Goal: Task Accomplishment & Management: Manage account settings

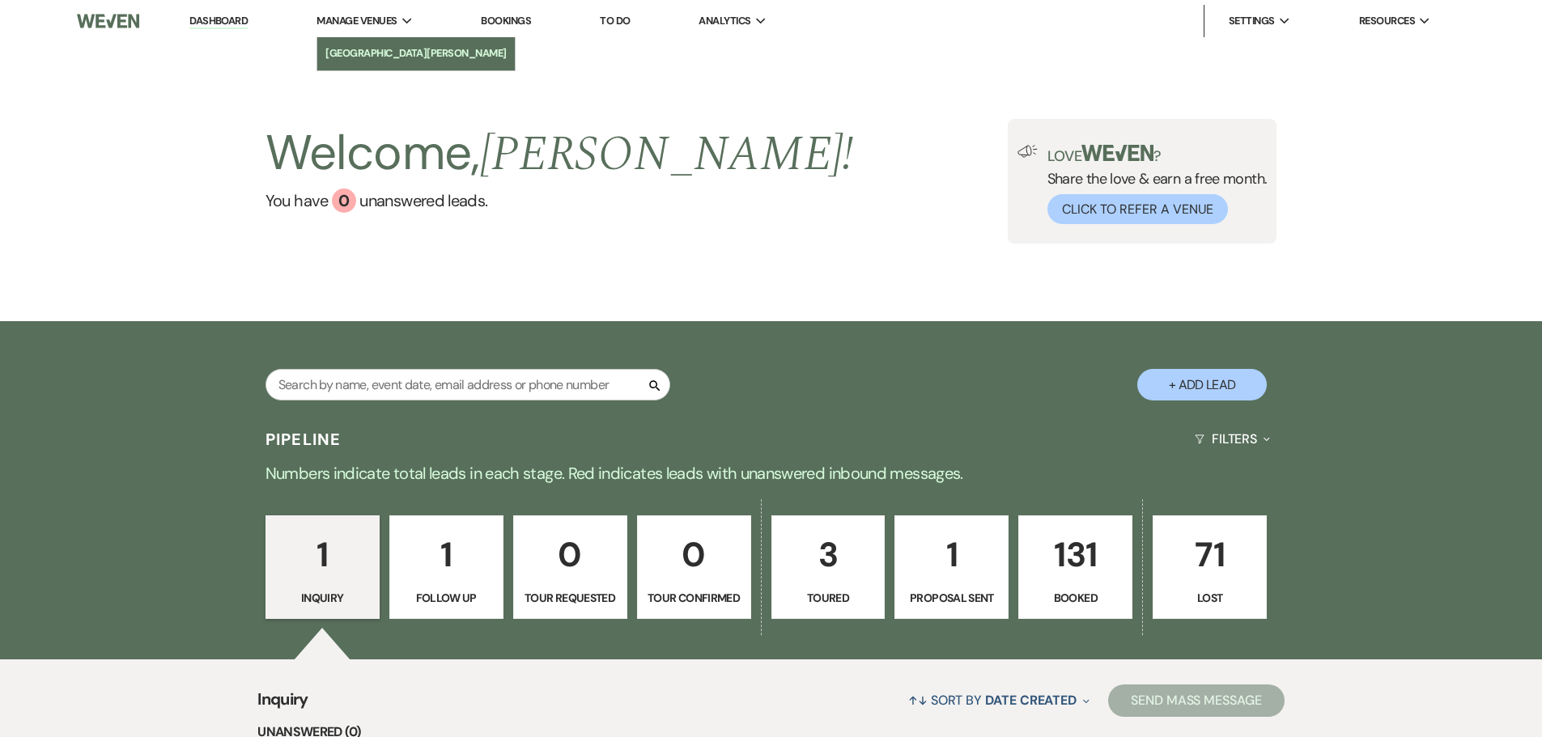
click at [380, 66] on link "[GEOGRAPHIC_DATA][PERSON_NAME]" at bounding box center [415, 53] width 197 height 32
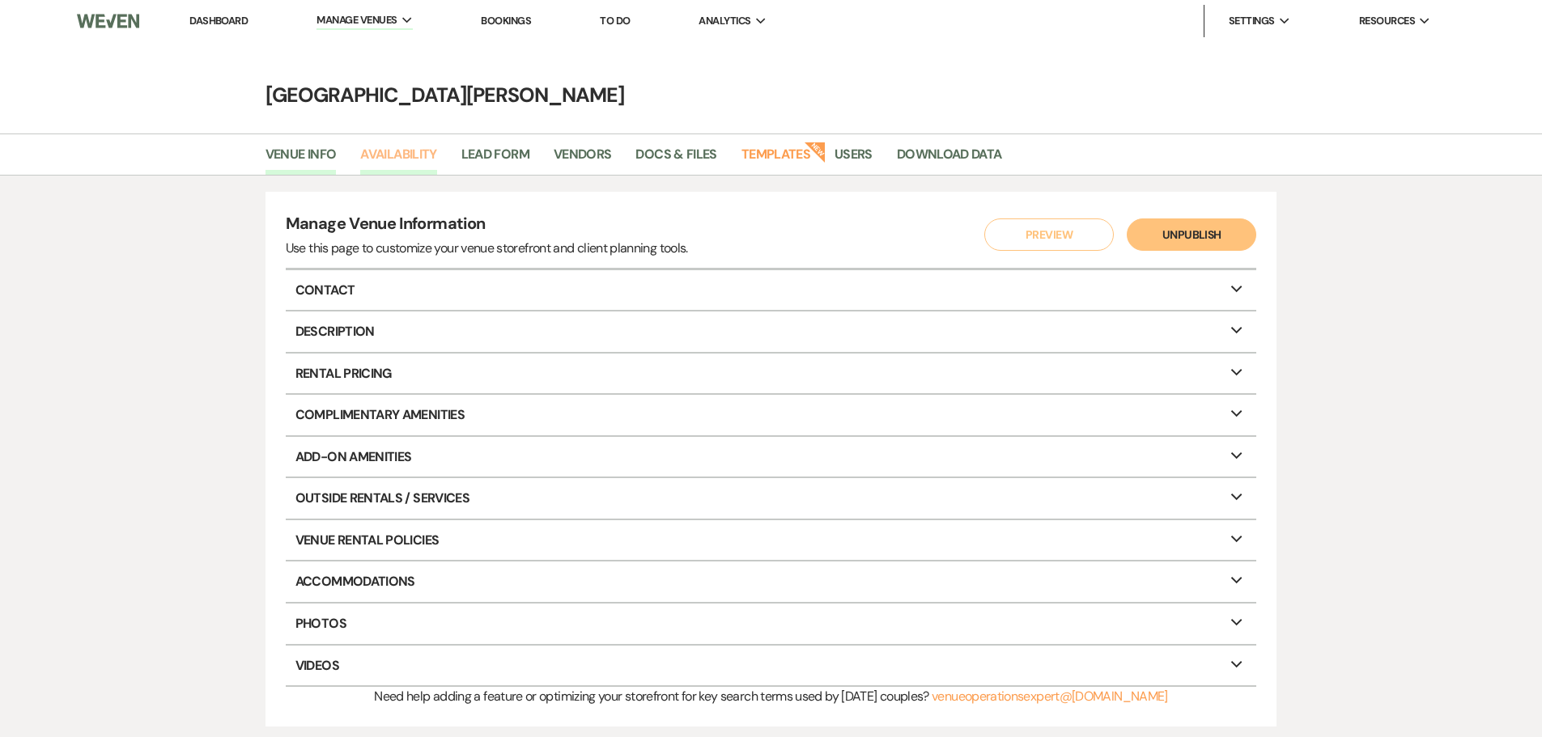
click at [408, 155] on link "Availability" at bounding box center [398, 159] width 76 height 31
select select "3"
select select "2026"
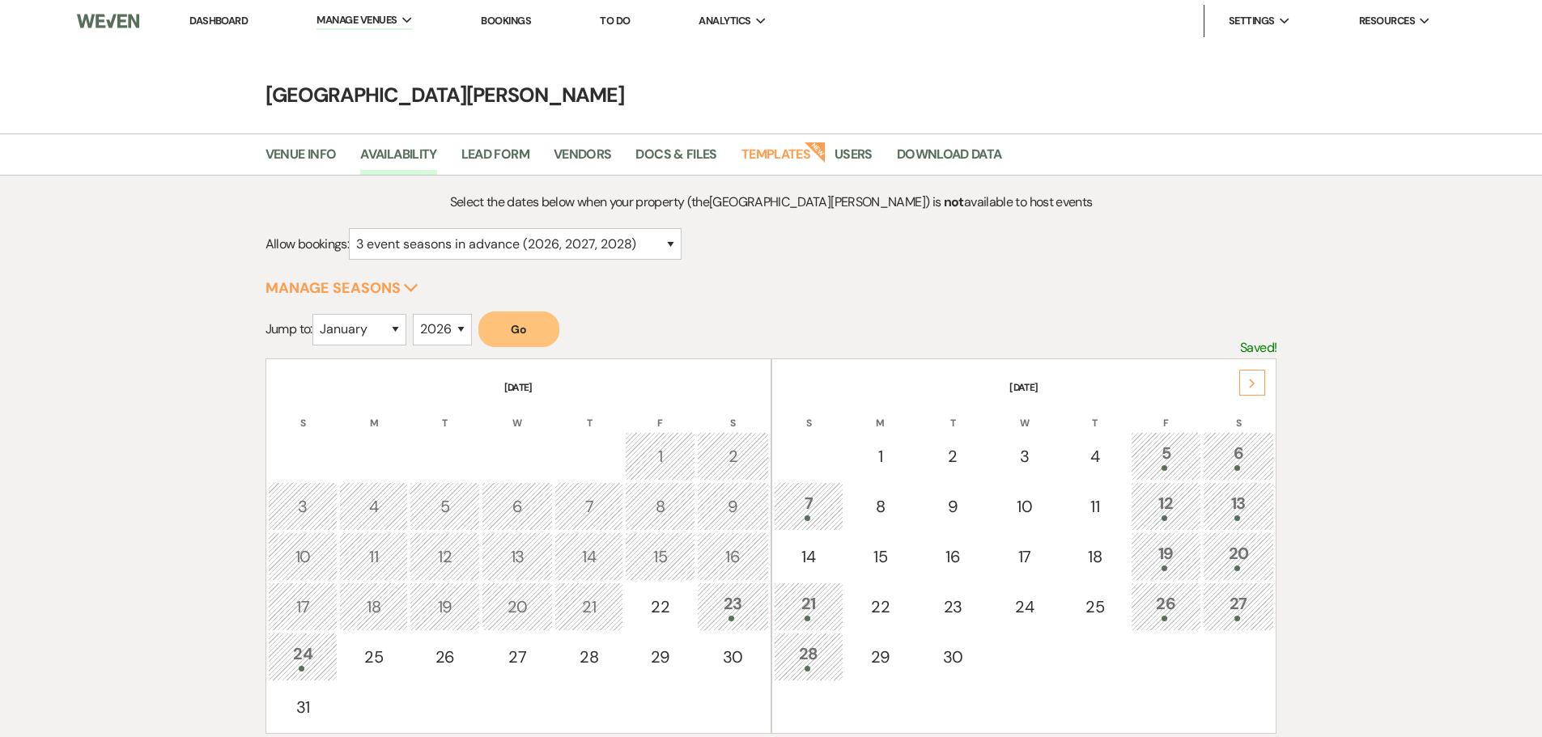
click at [1261, 385] on div "Next" at bounding box center [1252, 383] width 26 height 26
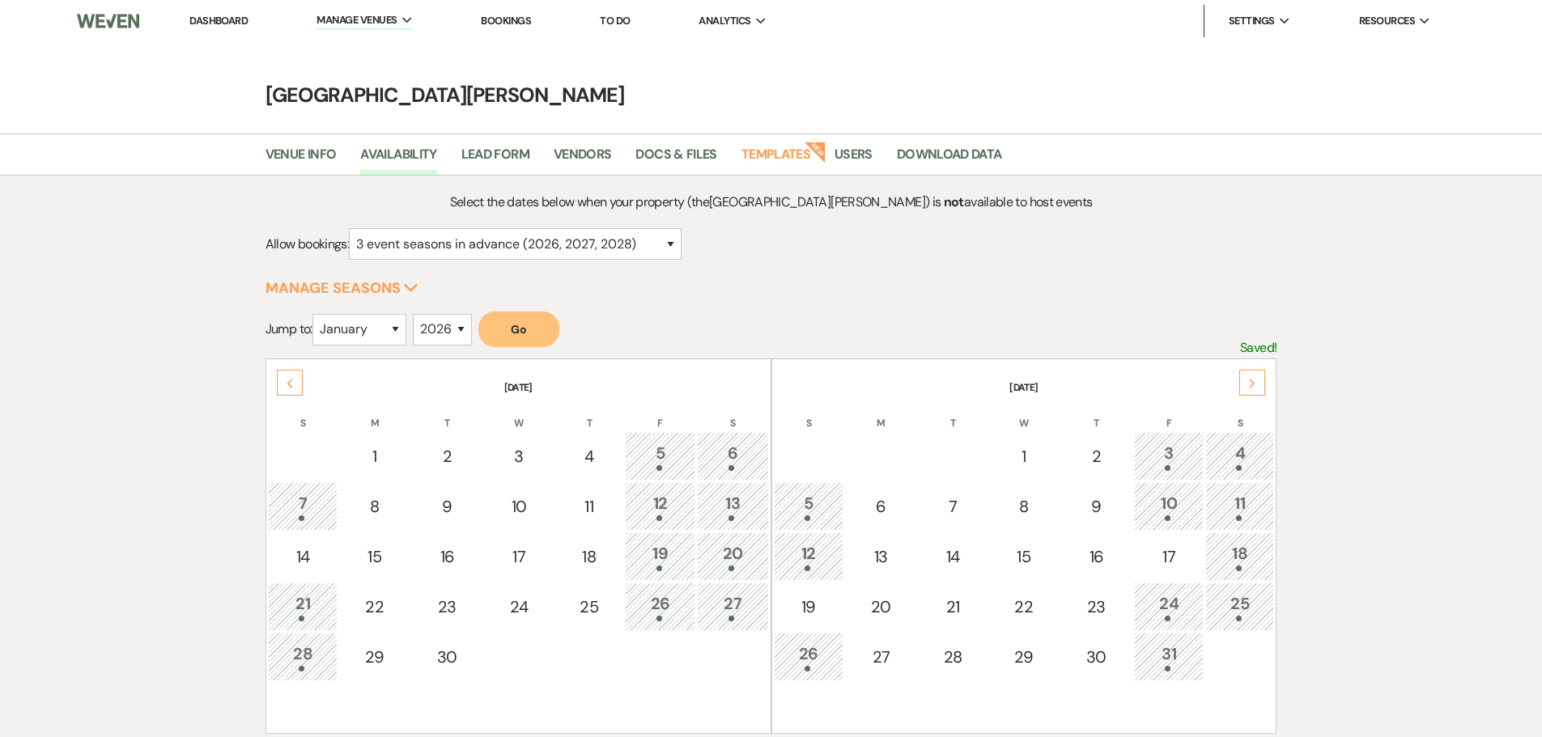
click at [1261, 385] on div "Next" at bounding box center [1252, 383] width 26 height 26
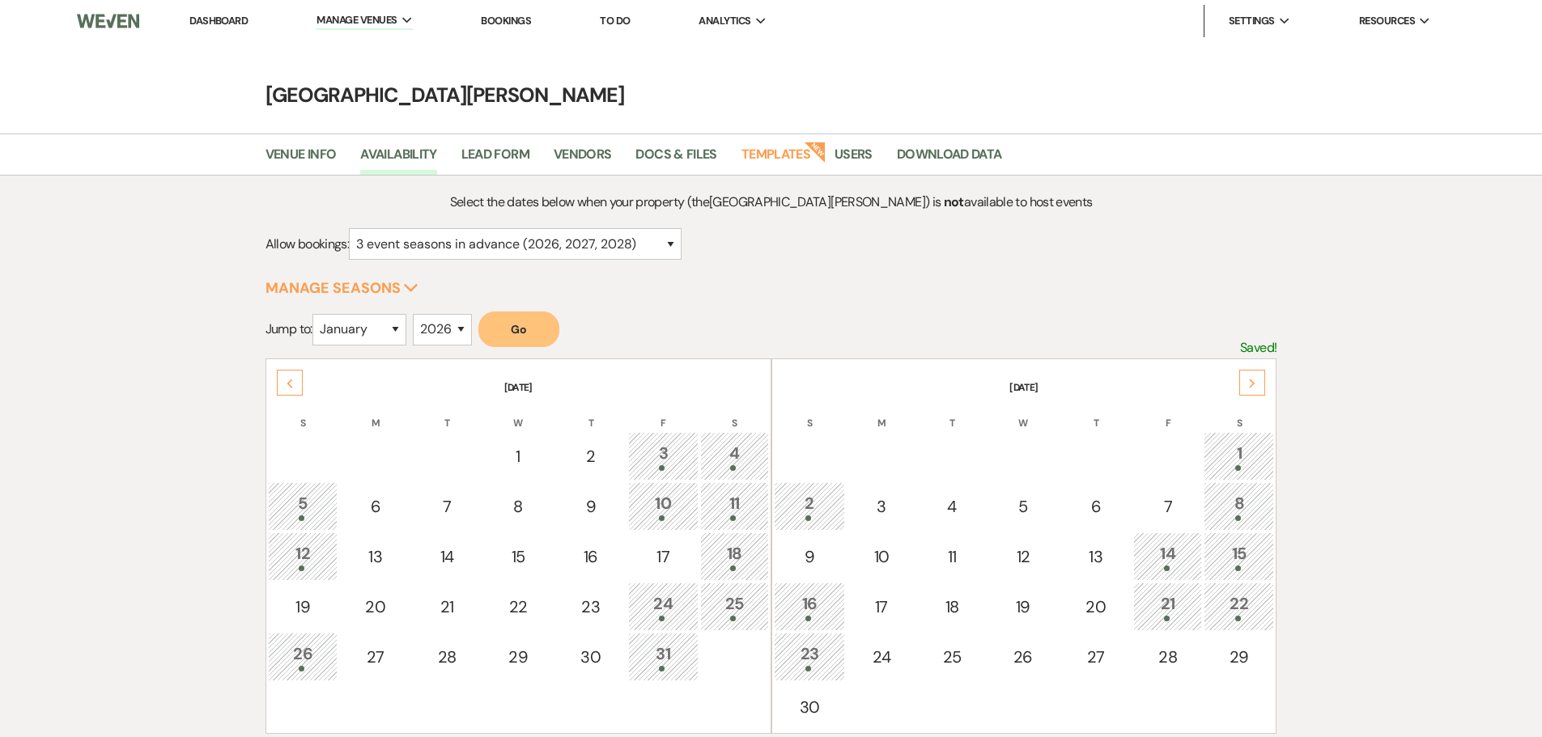
click at [1261, 385] on div "Next" at bounding box center [1252, 383] width 26 height 26
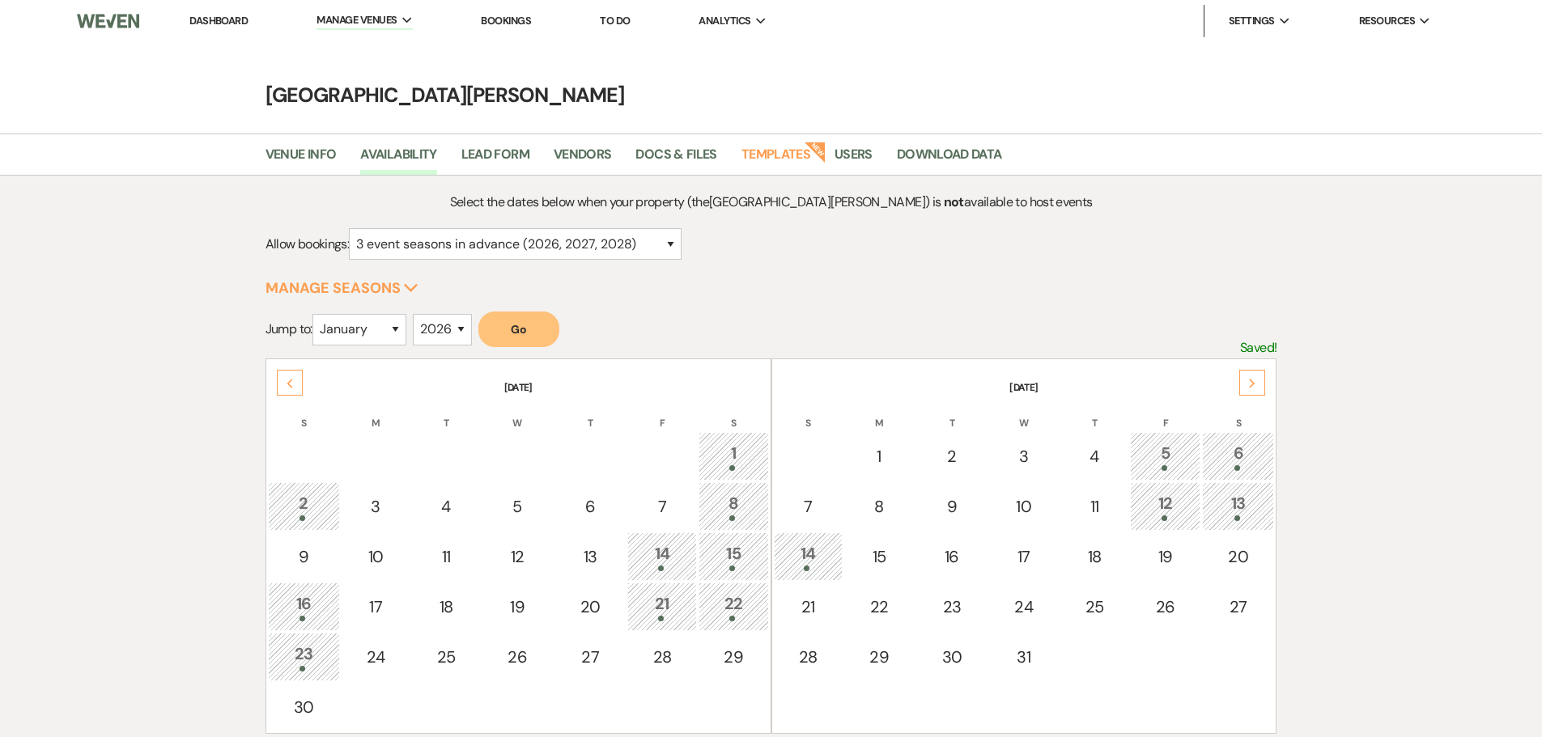
click at [1261, 385] on div "Next" at bounding box center [1252, 383] width 26 height 26
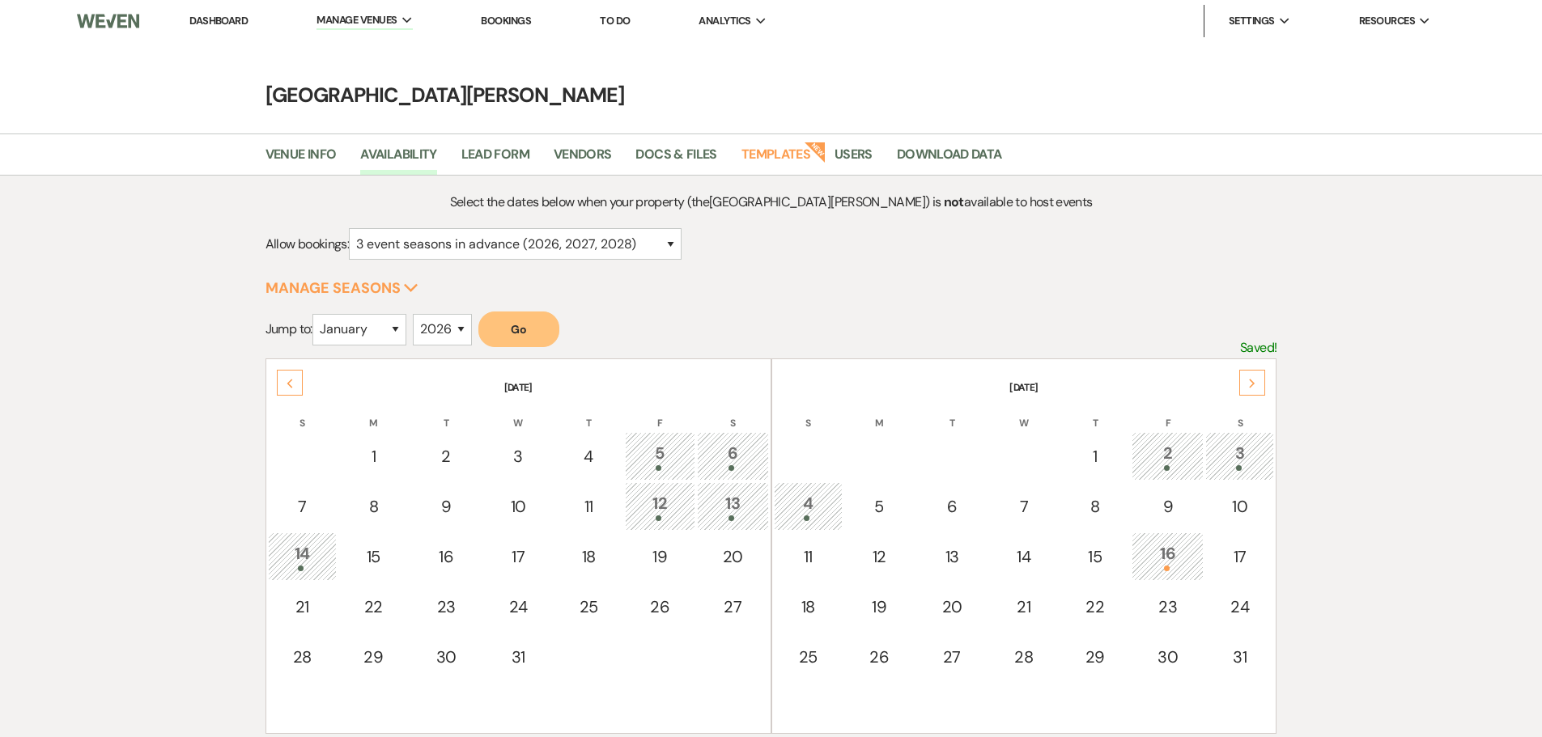
click at [1261, 385] on div "Next" at bounding box center [1252, 383] width 26 height 26
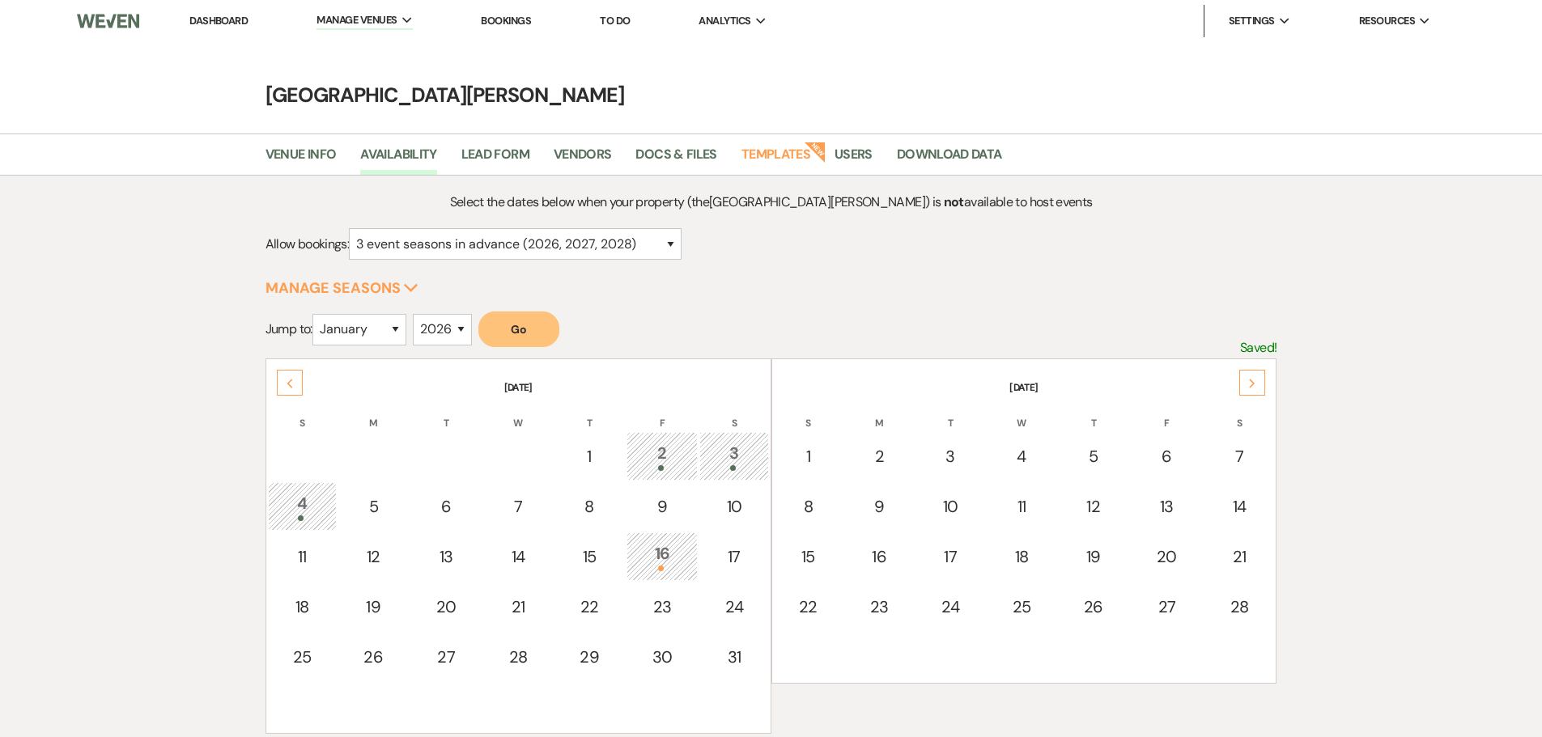
click at [1261, 385] on div "Next" at bounding box center [1252, 383] width 26 height 26
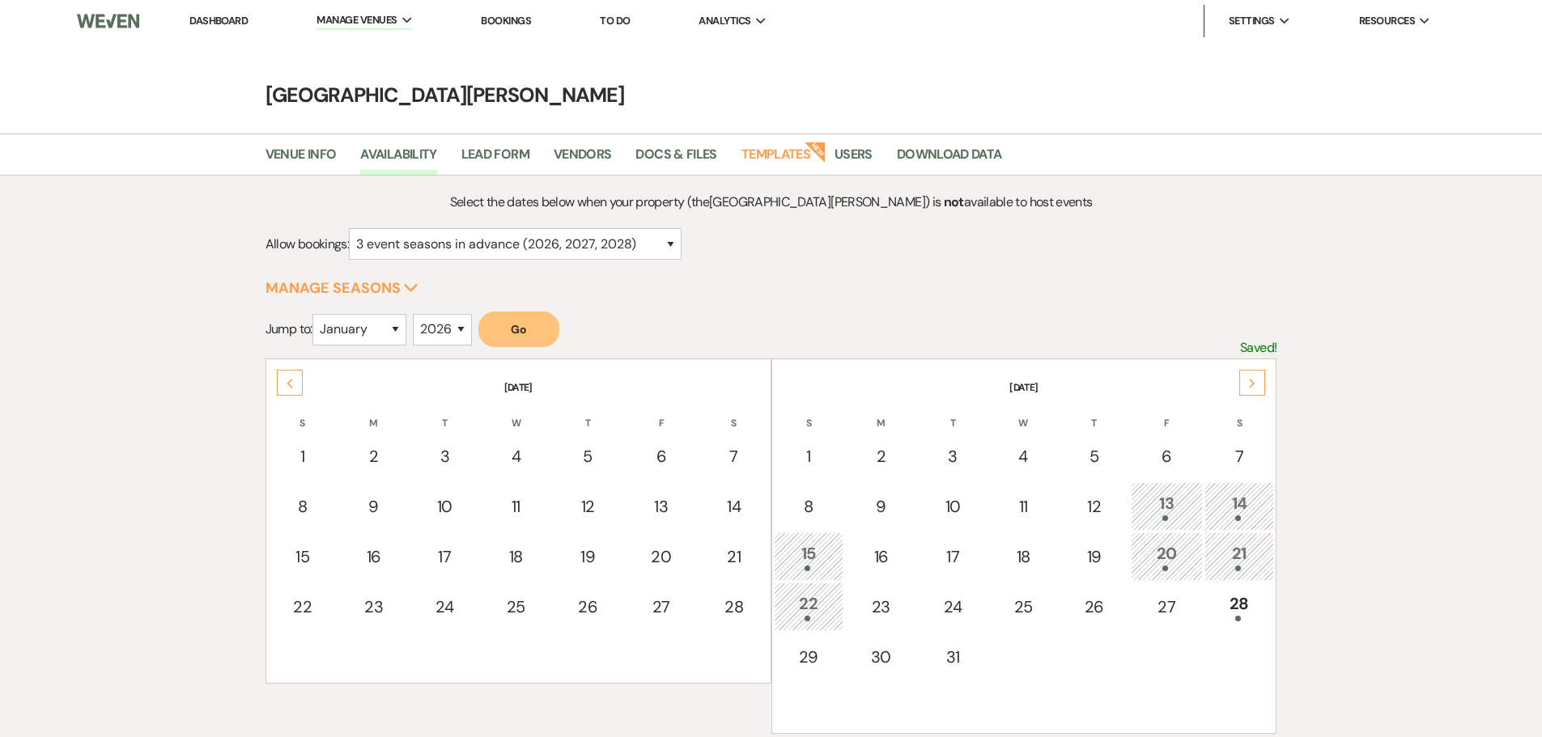
click at [1261, 385] on div "Next" at bounding box center [1252, 383] width 26 height 26
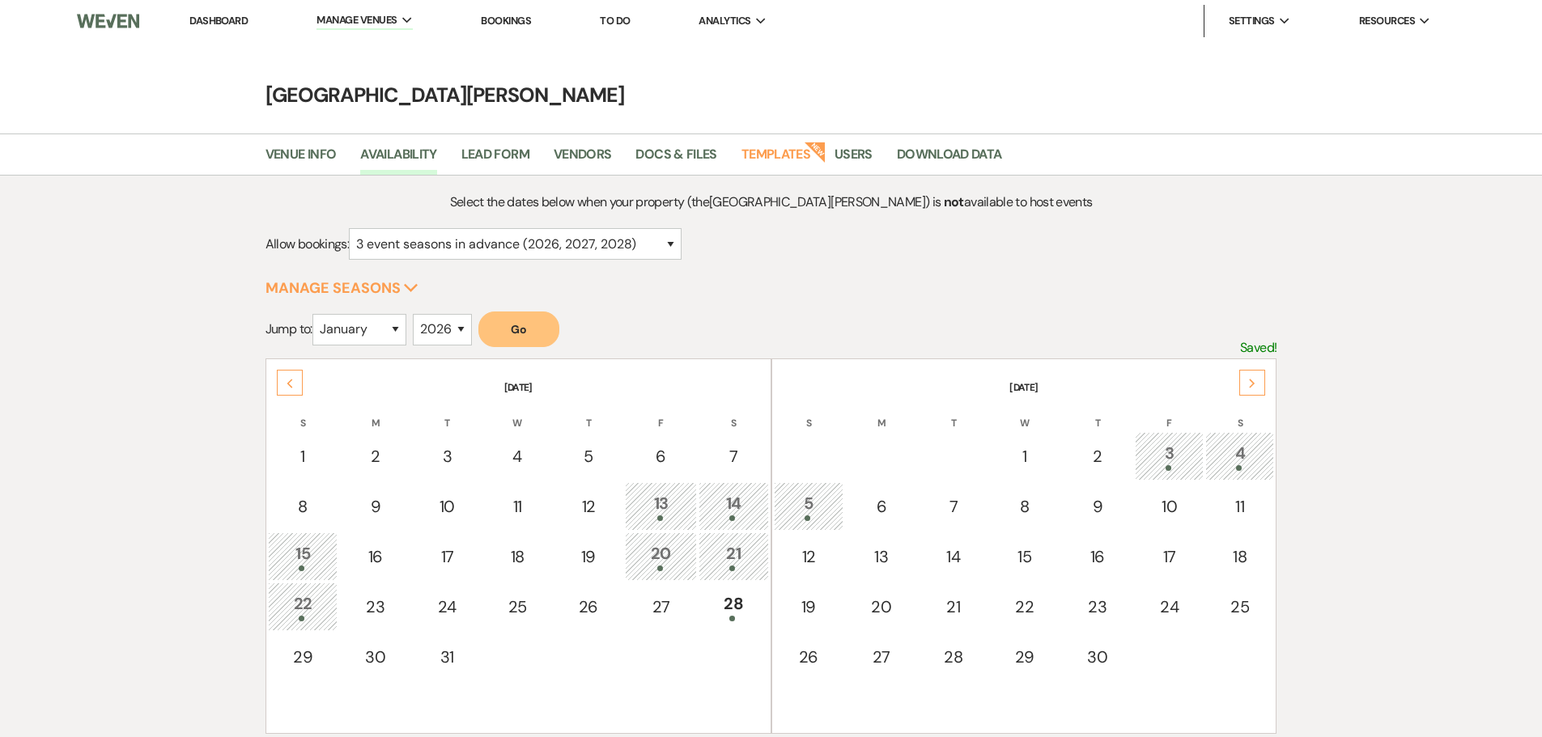
click at [1261, 385] on div "Next" at bounding box center [1252, 383] width 26 height 26
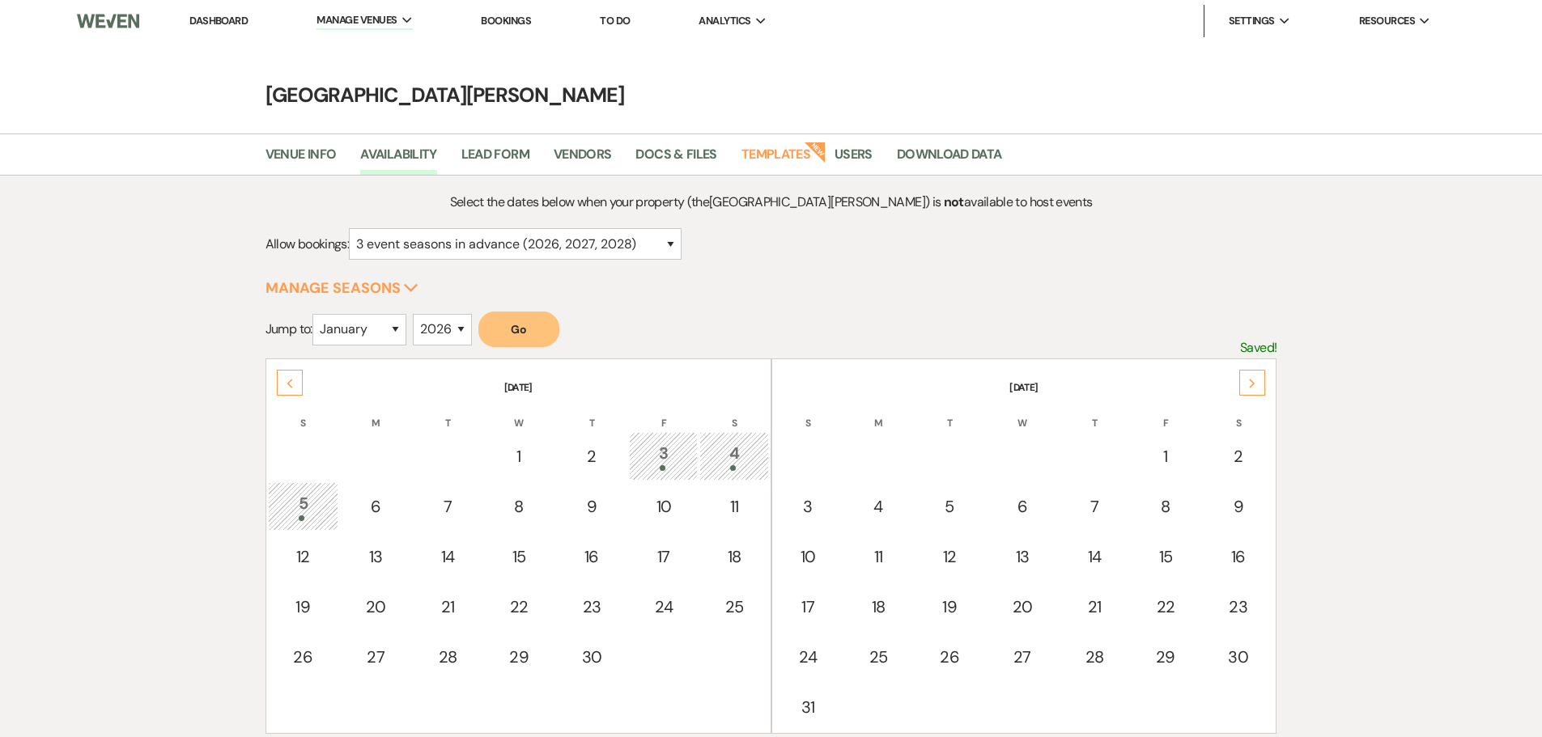
click at [1261, 385] on div "Next" at bounding box center [1252, 383] width 26 height 26
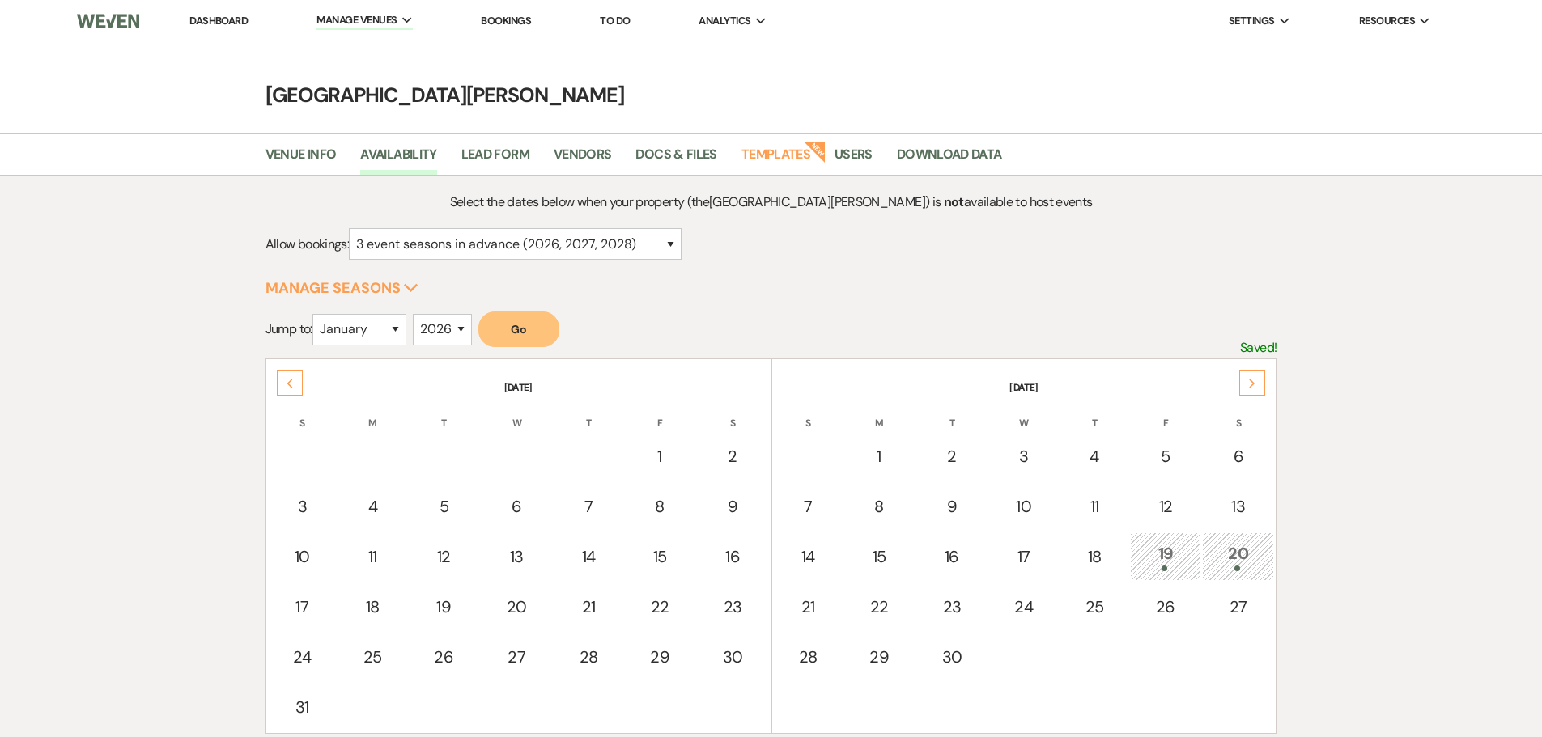
click at [1261, 385] on div "Next" at bounding box center [1252, 383] width 26 height 26
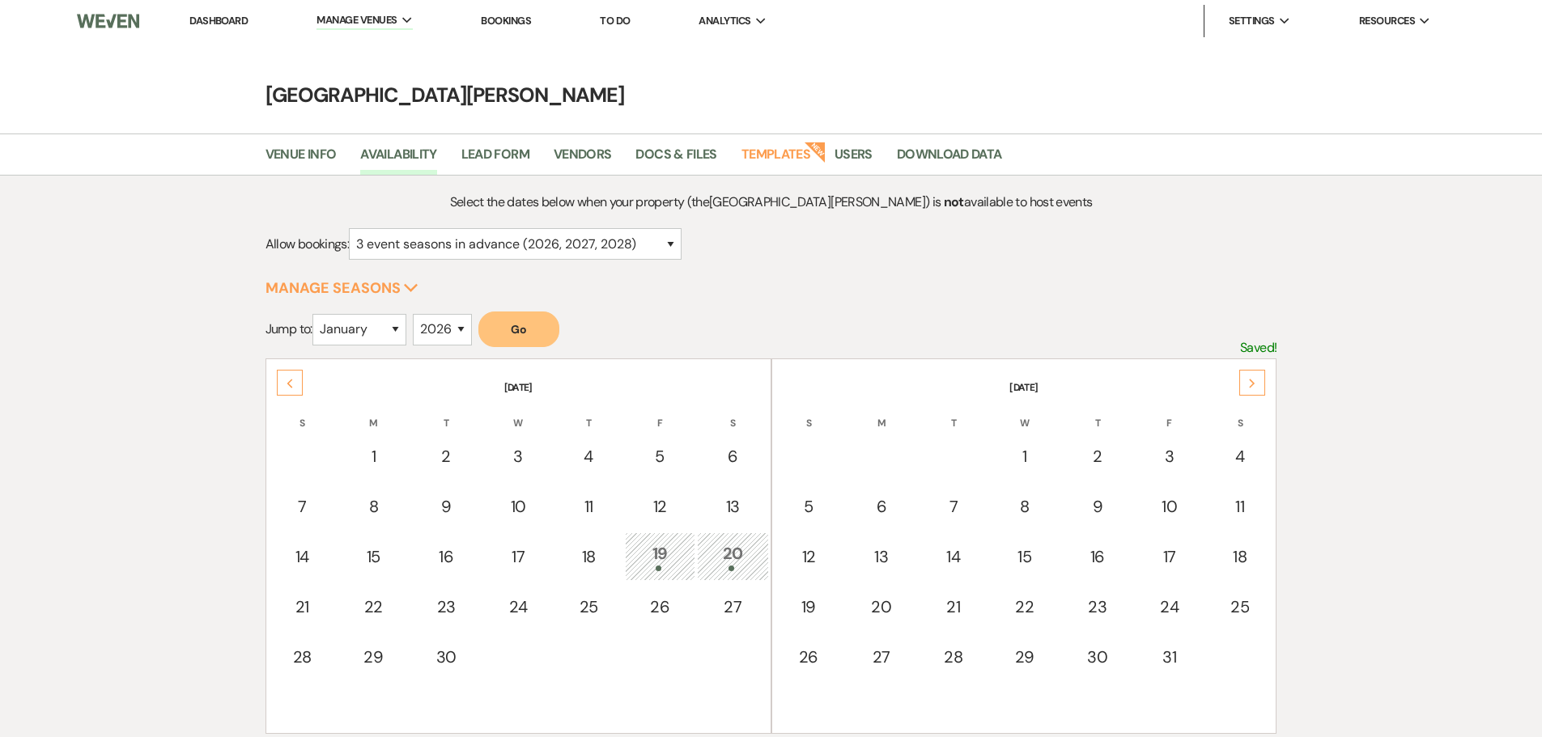
click at [1261, 385] on div "Next" at bounding box center [1252, 383] width 26 height 26
click at [1262, 385] on div "Next" at bounding box center [1252, 383] width 26 height 26
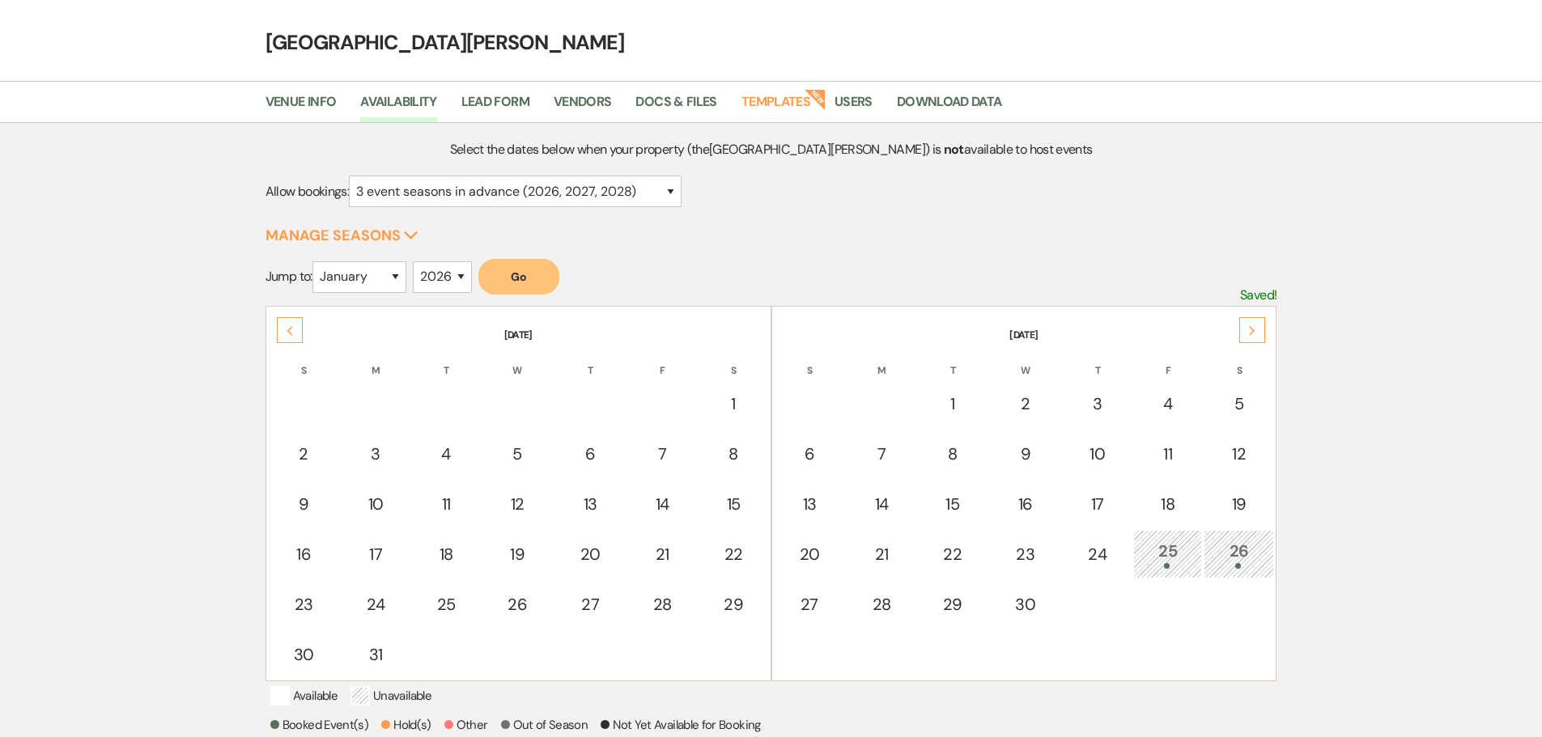
scroll to position [81, 0]
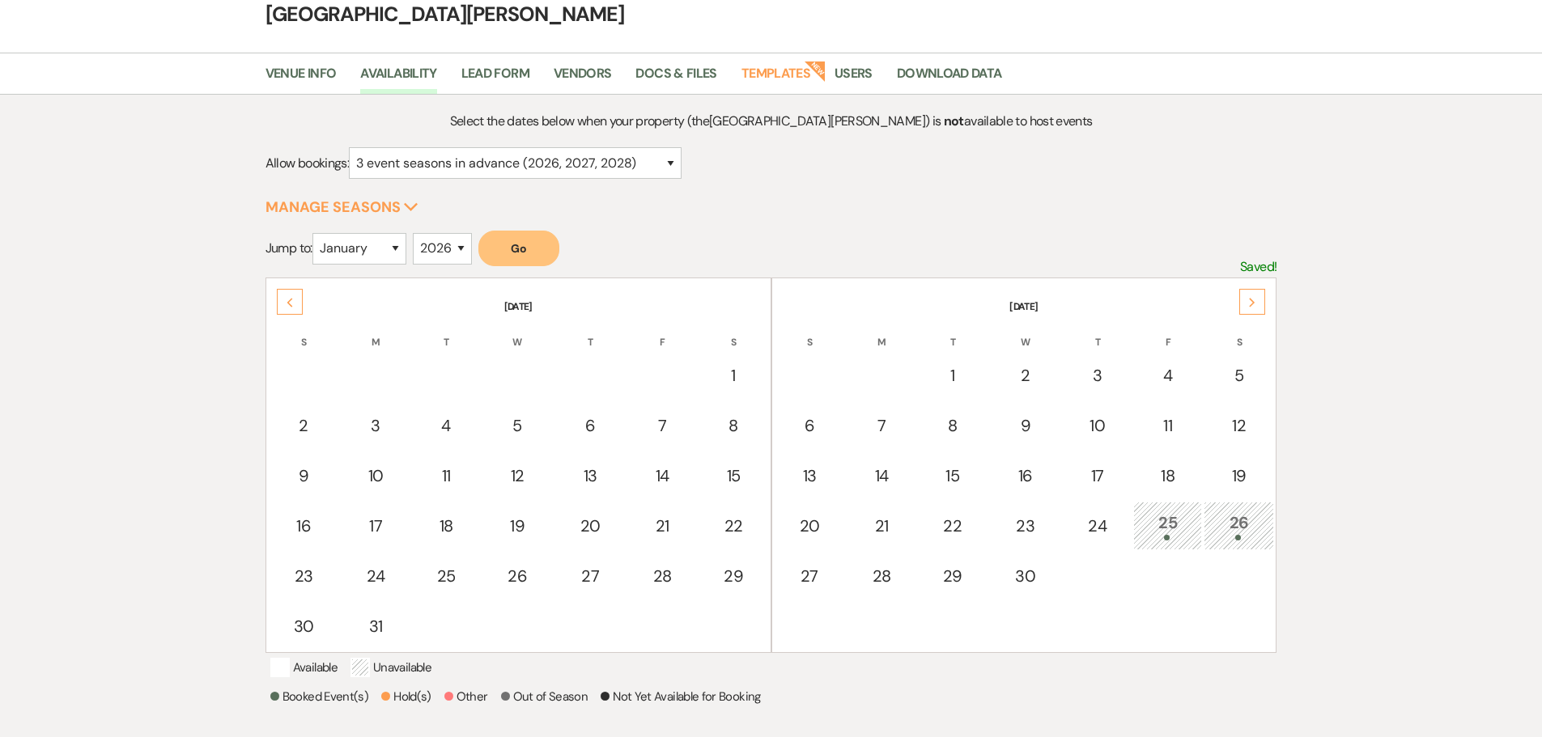
click at [1375, 425] on div "Select the dates below when your property (the [GEOGRAPHIC_DATA][PERSON_NAME] )…" at bounding box center [771, 474] width 1542 height 759
click at [293, 299] on icon "Previous" at bounding box center [290, 303] width 8 height 10
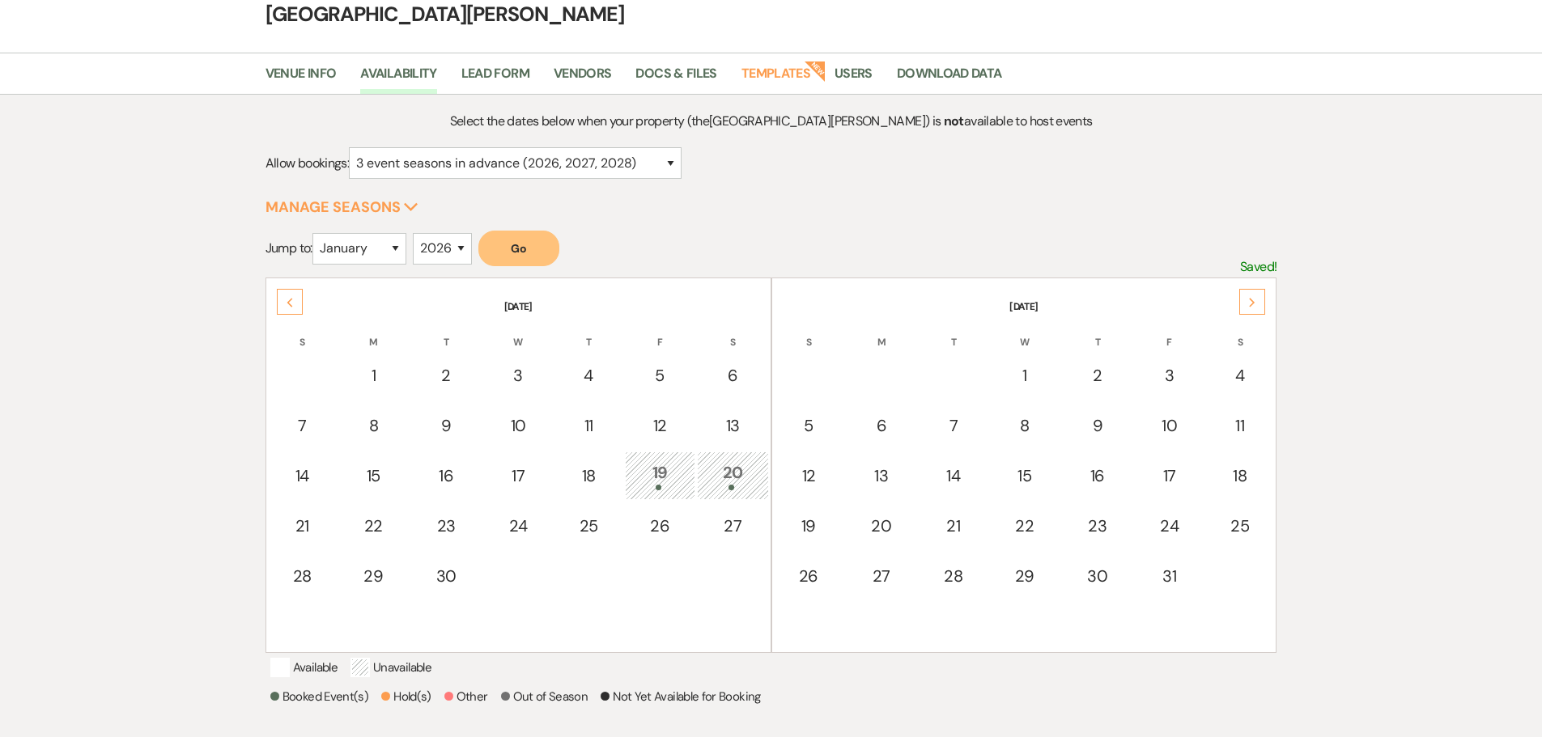
click at [293, 299] on icon "Previous" at bounding box center [290, 303] width 8 height 10
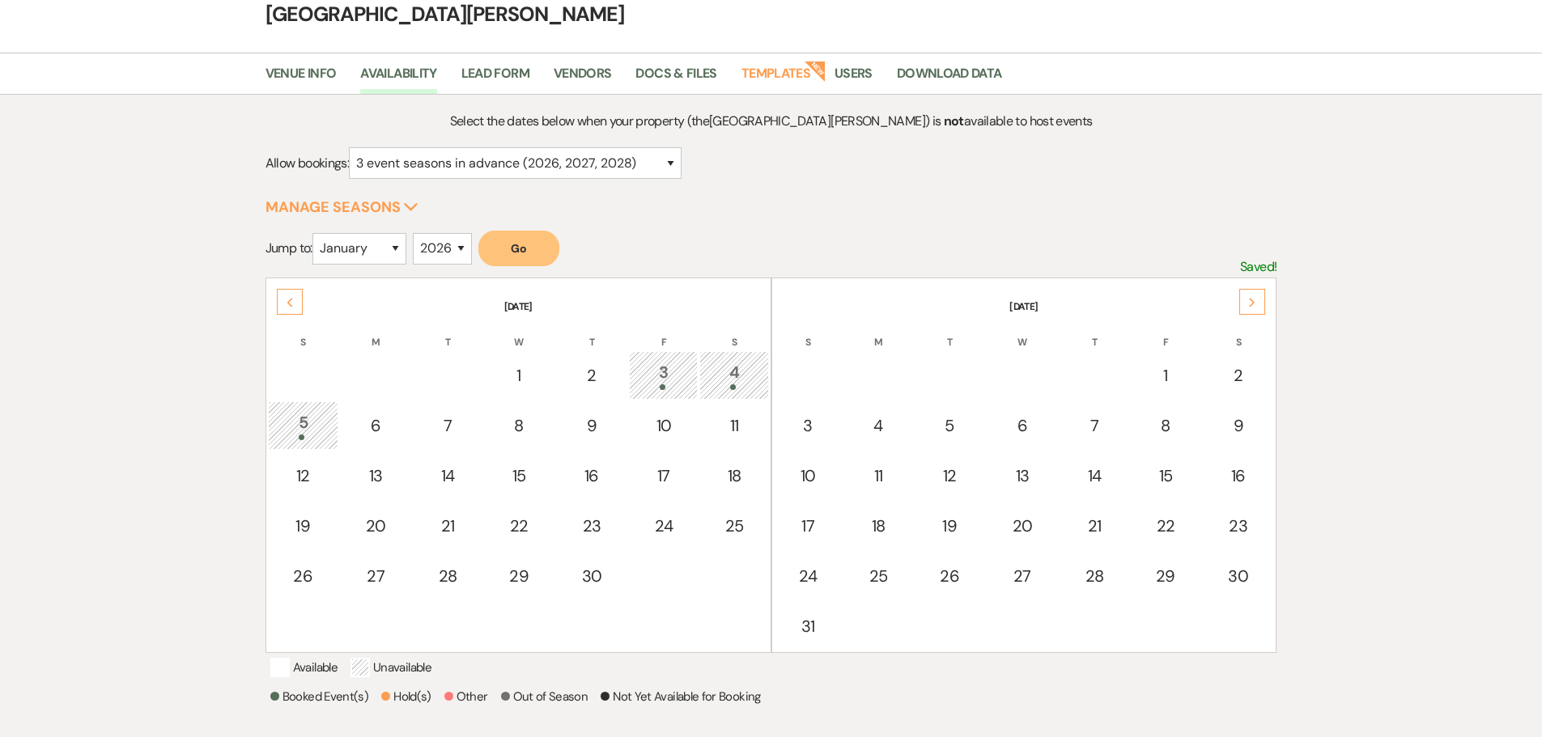
click at [293, 299] on icon "Previous" at bounding box center [290, 303] width 8 height 10
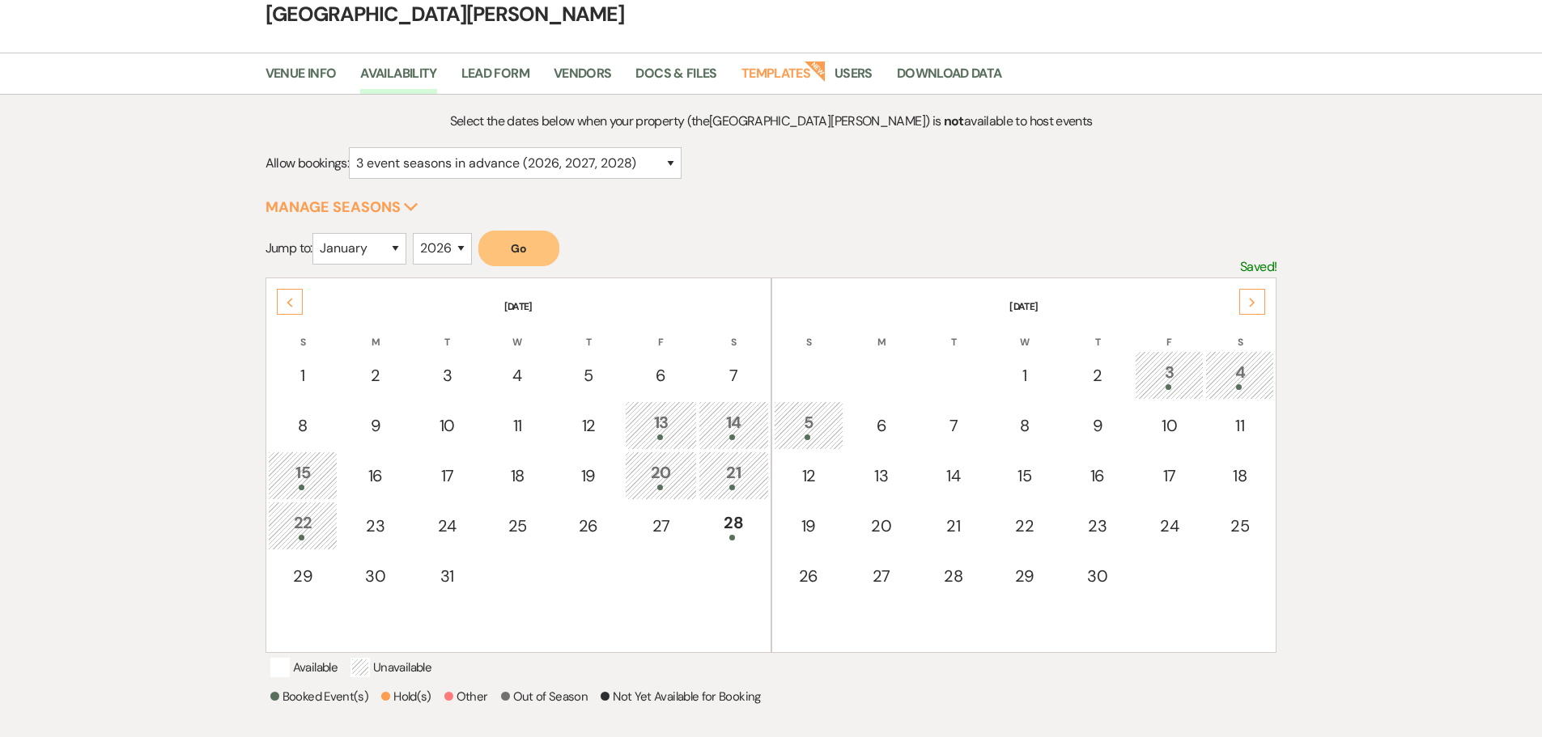
click at [293, 299] on icon "Previous" at bounding box center [290, 303] width 8 height 10
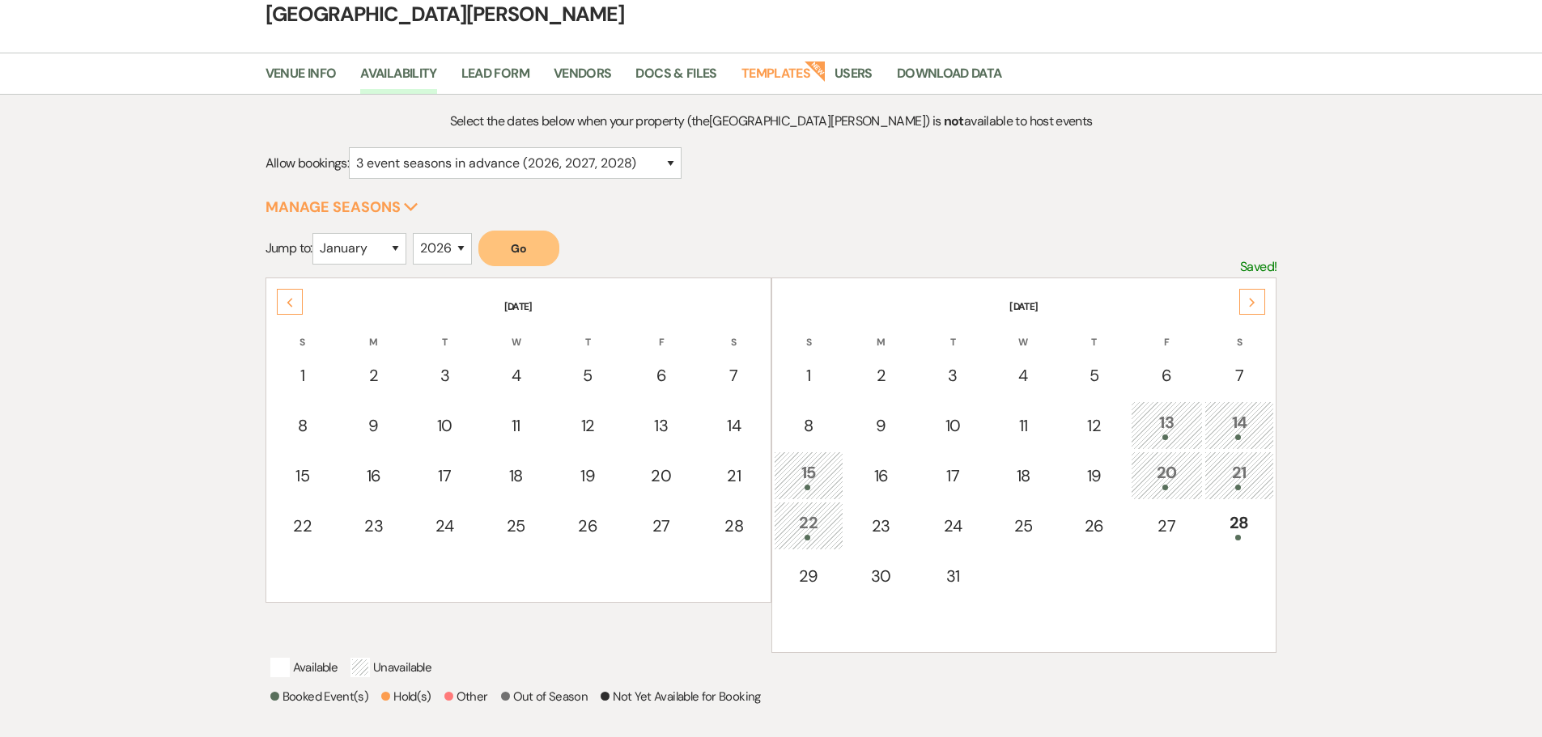
click at [293, 299] on icon "Previous" at bounding box center [290, 303] width 8 height 10
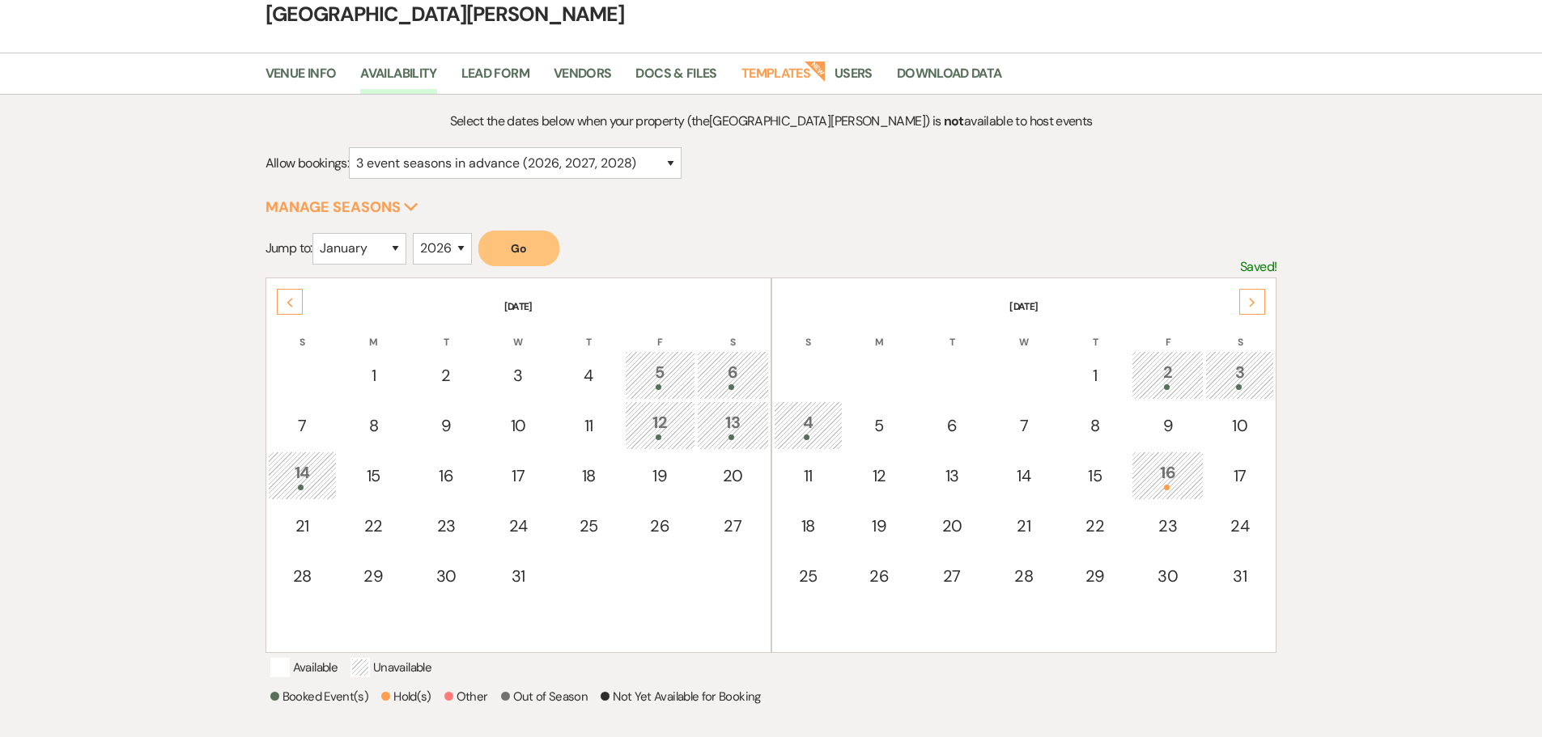
click at [293, 299] on icon "Previous" at bounding box center [290, 303] width 8 height 10
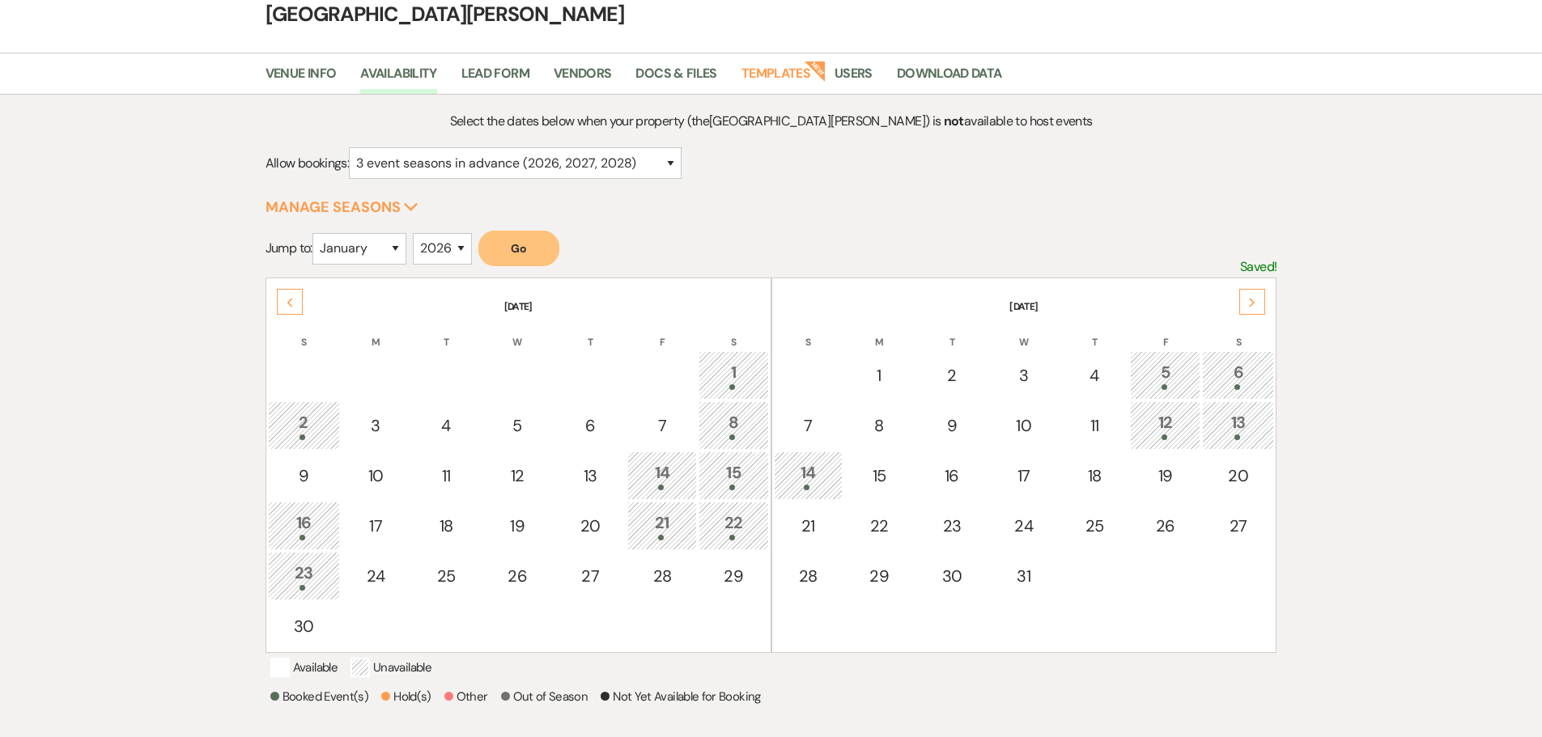
click at [293, 299] on icon "Previous" at bounding box center [290, 303] width 8 height 10
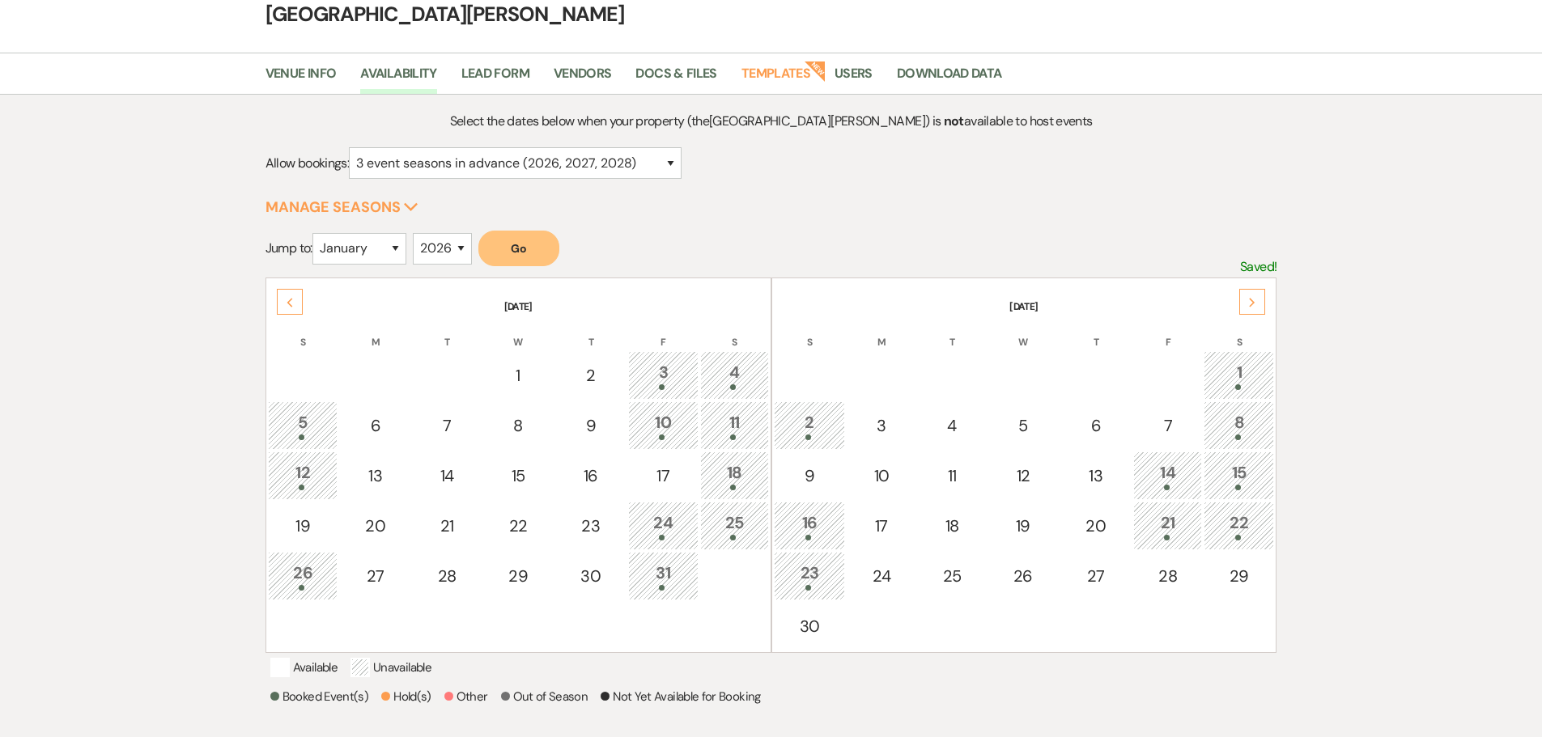
click at [293, 299] on icon "Previous" at bounding box center [290, 303] width 8 height 10
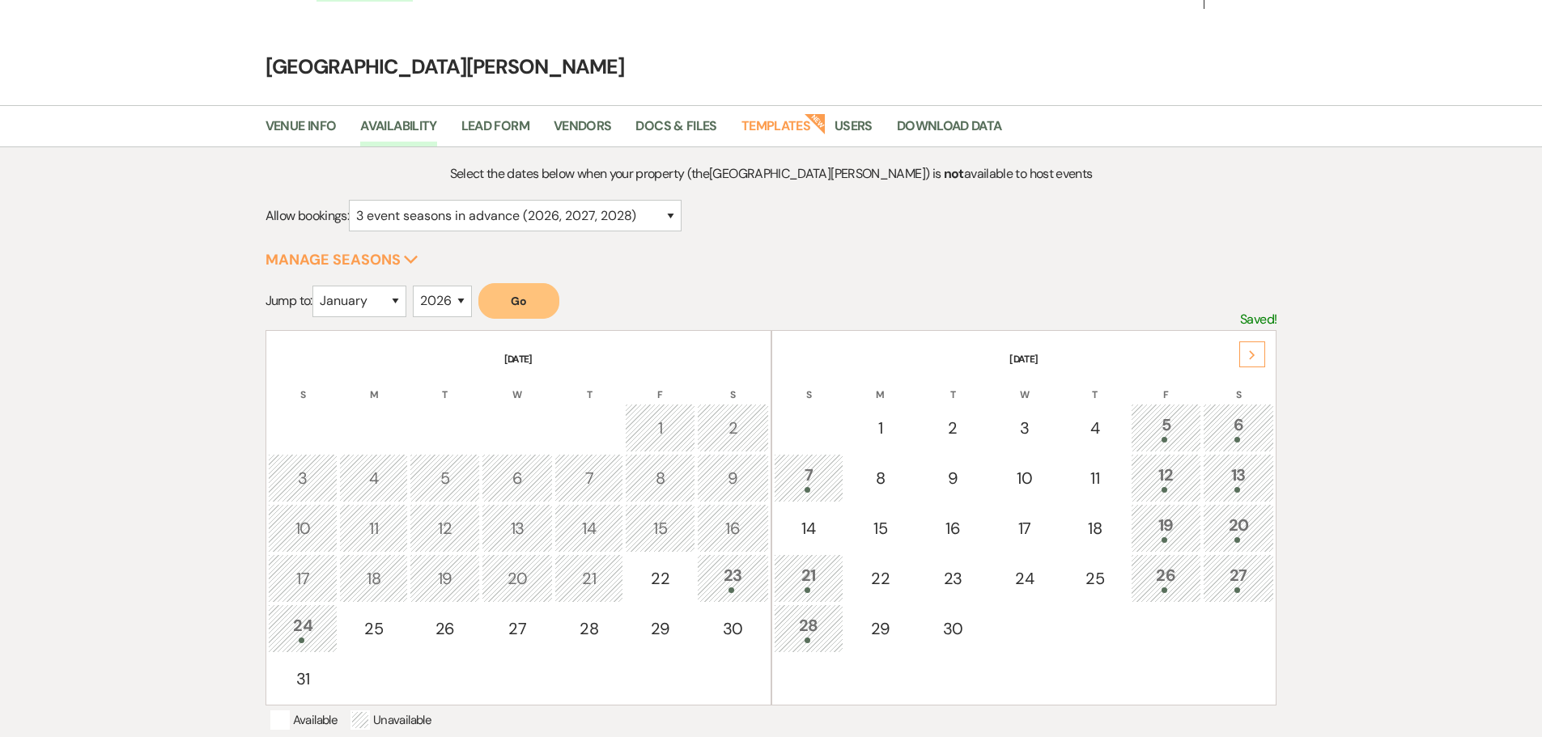
scroll to position [0, 0]
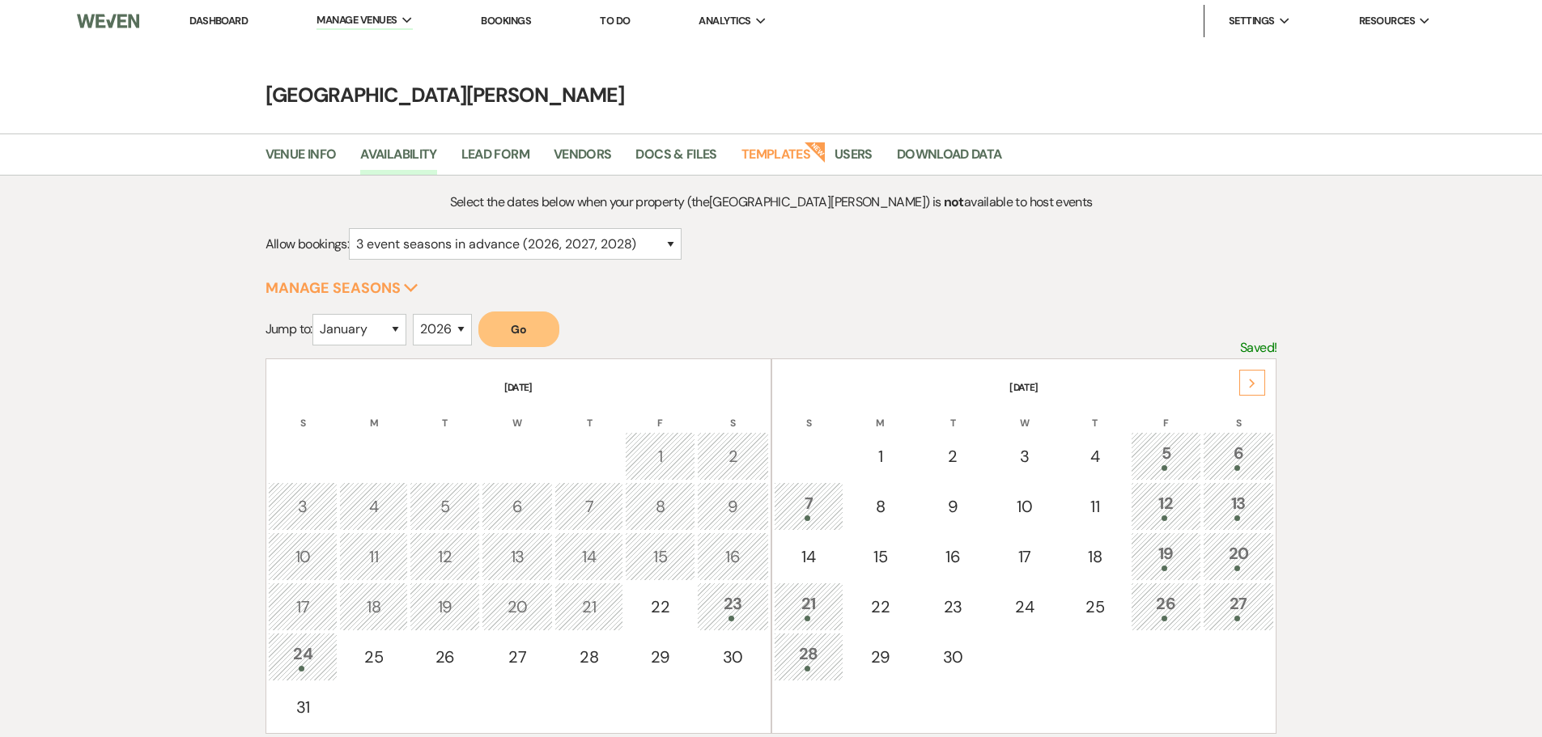
click at [519, 17] on link "Bookings" at bounding box center [506, 21] width 50 height 14
